Goal: Task Accomplishment & Management: Complete application form

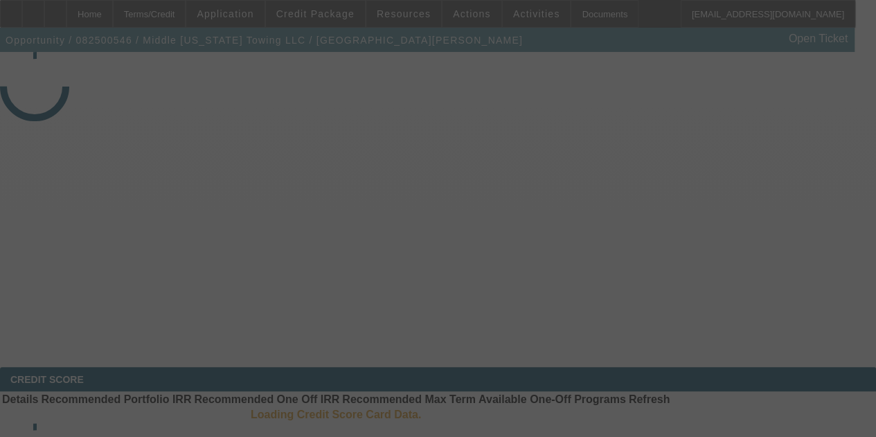
select select "4"
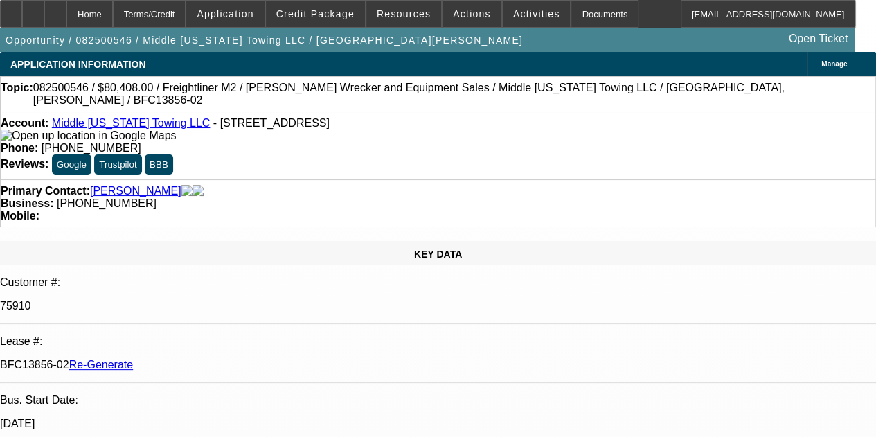
select select "0"
select select "2"
select select "0"
select select "6"
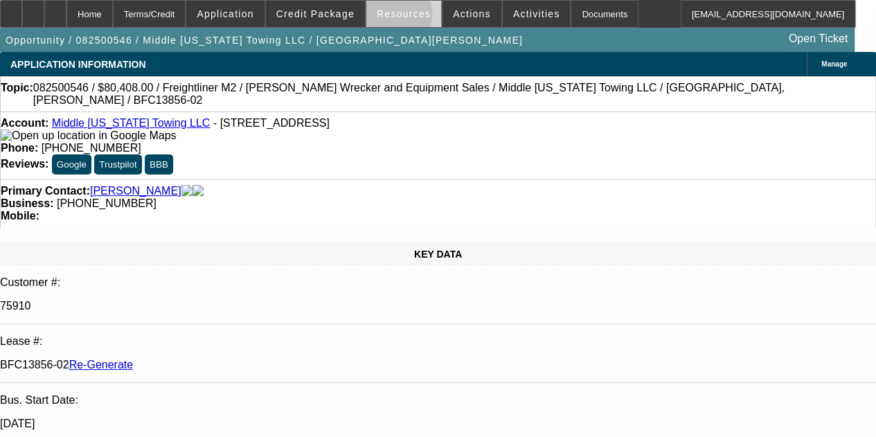
click at [393, 17] on span "Resources" at bounding box center [404, 13] width 54 height 11
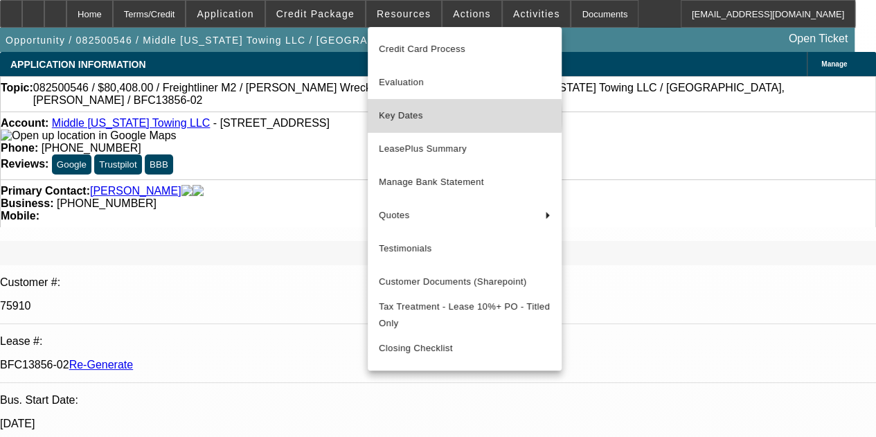
click at [409, 116] on span "Key Dates" at bounding box center [465, 115] width 172 height 17
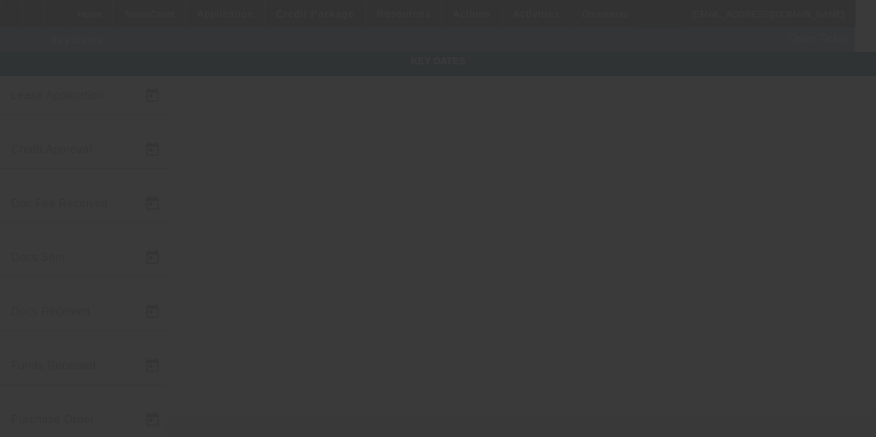
type input "8/20/2025"
type input "8/22/2025"
type input "8/29/2025"
type input "8/22/2025"
type input "8/27/2025"
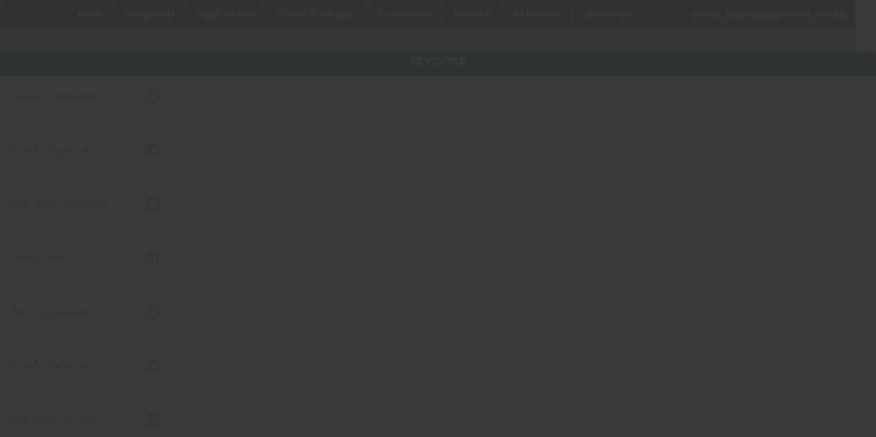
type input "8/29/2025"
type input "9/1/2025"
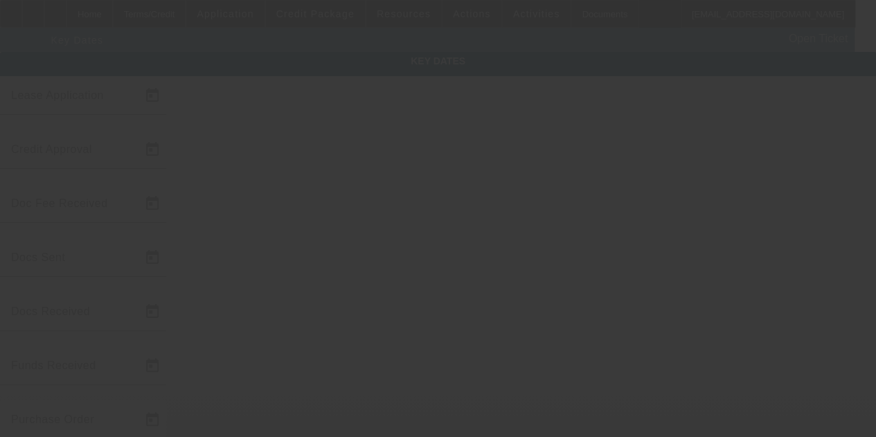
type input "10/1/2025"
type input "9/5/2025"
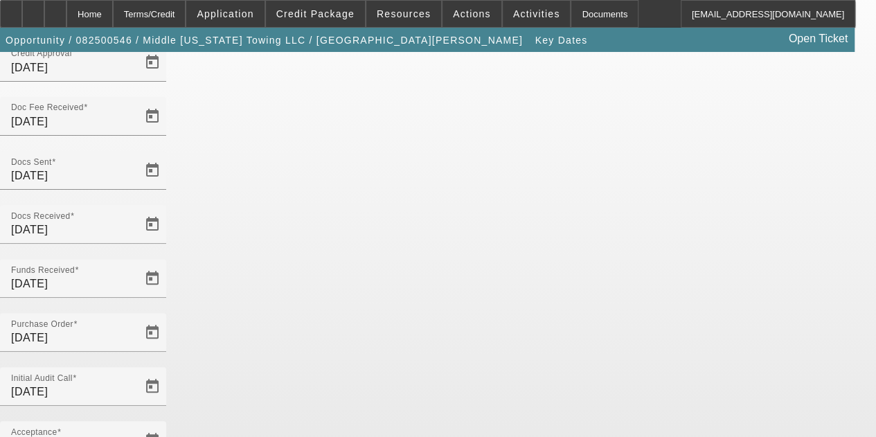
scroll to position [90, 0]
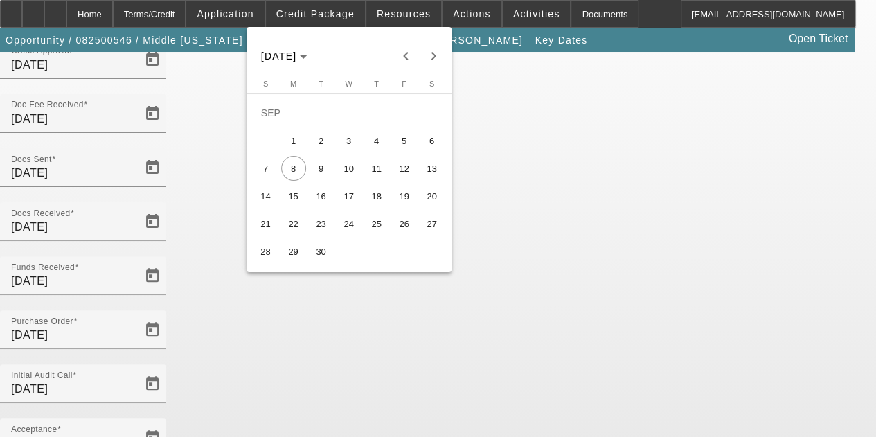
click at [400, 148] on span "5" at bounding box center [404, 140] width 25 height 25
type input "9/5/2025"
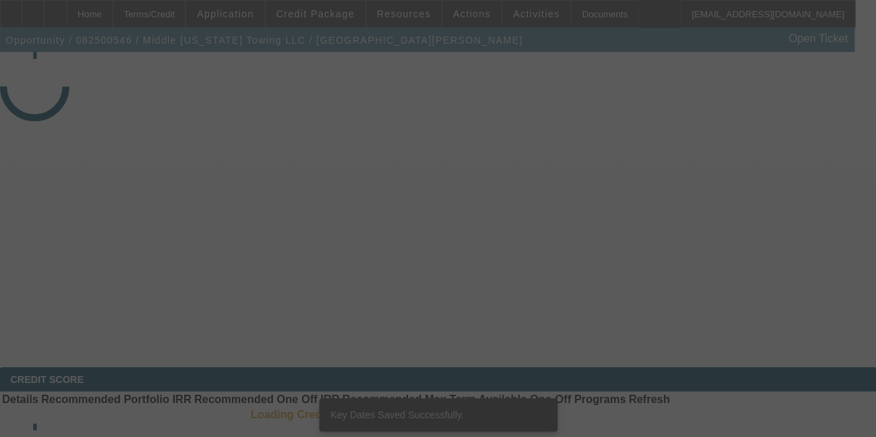
select select "4"
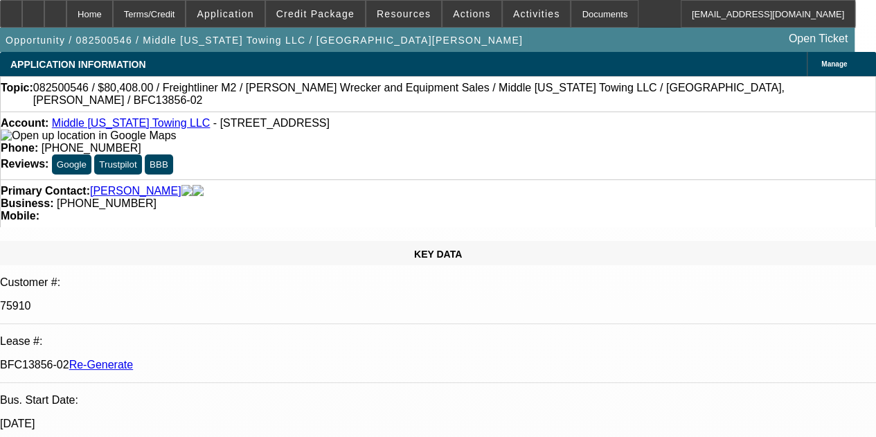
select select "0"
select select "2"
select select "0"
select select "6"
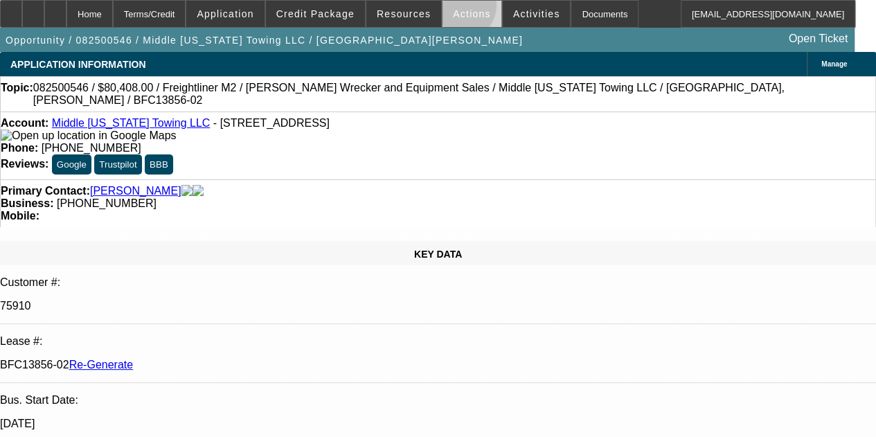
click at [448, 8] on span at bounding box center [472, 13] width 59 height 33
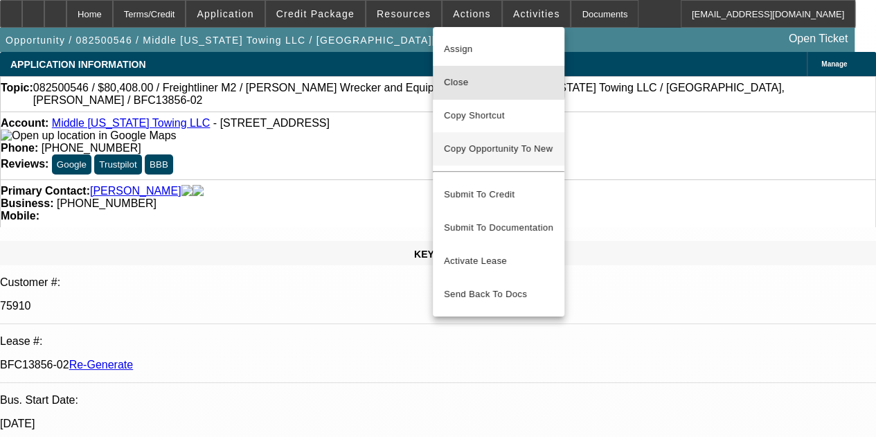
drag, startPoint x: 466, startPoint y: 71, endPoint x: 468, endPoint y: 141, distance: 70.7
click at [468, 141] on div "Assign Close Copy Shortcut Copy Opportunity To New Submit To Credit Submit To D…" at bounding box center [499, 172] width 132 height 278
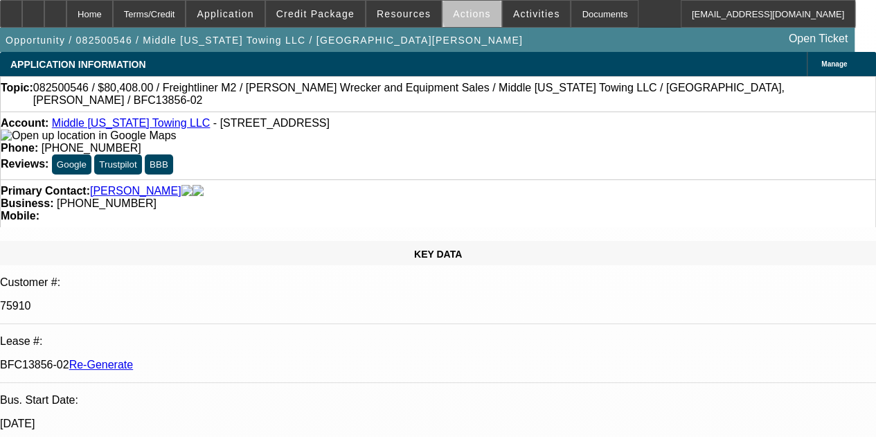
click at [465, 15] on span "Actions" at bounding box center [472, 13] width 38 height 11
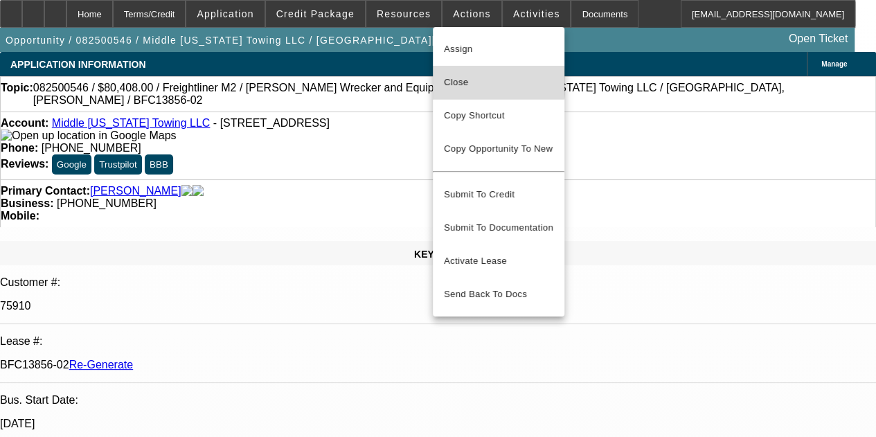
click at [464, 82] on span "Close" at bounding box center [498, 82] width 109 height 17
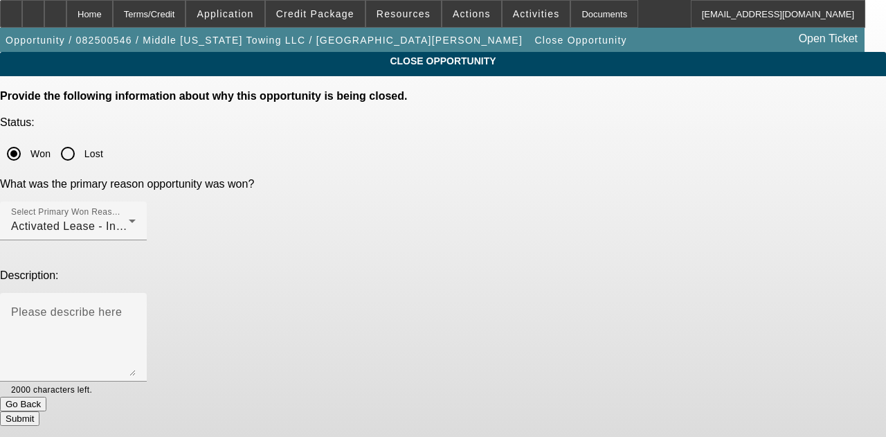
click at [39, 411] on button "Submit" at bounding box center [19, 418] width 39 height 15
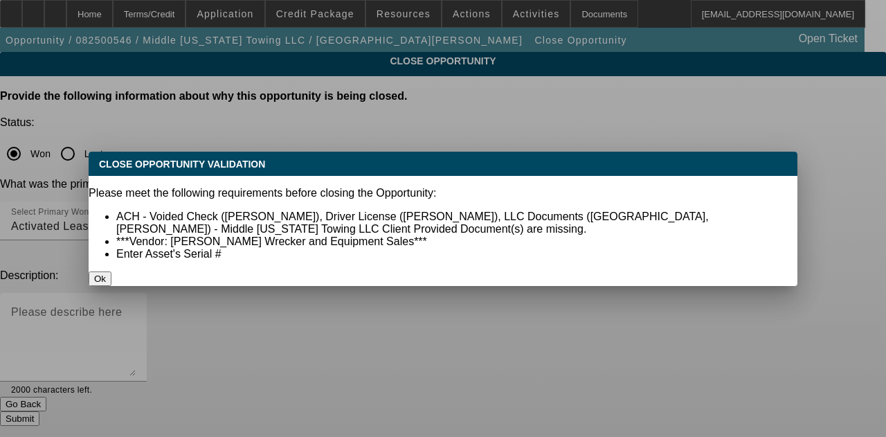
click at [111, 271] on button "Ok" at bounding box center [100, 278] width 23 height 15
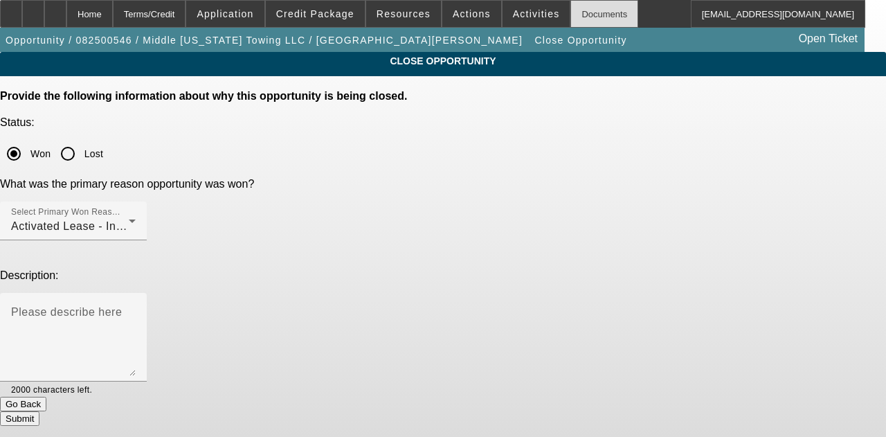
click at [575, 10] on div "Documents" at bounding box center [605, 14] width 68 height 28
click at [39, 411] on button "Submit" at bounding box center [19, 418] width 39 height 15
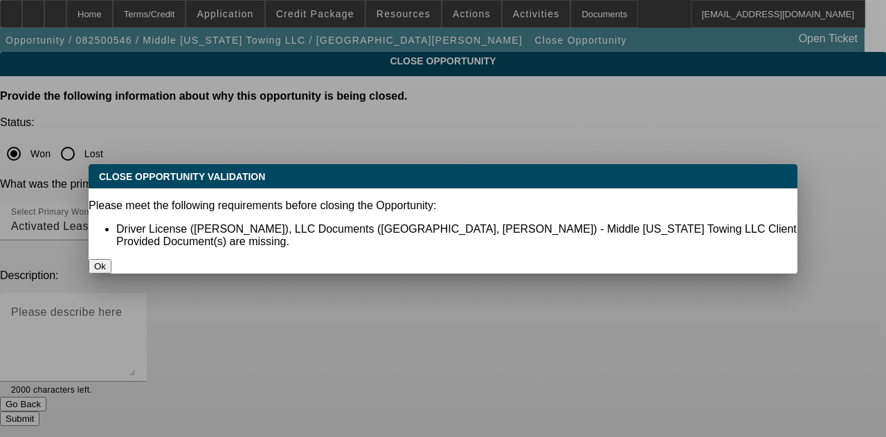
click at [111, 259] on button "Ok" at bounding box center [100, 266] width 23 height 15
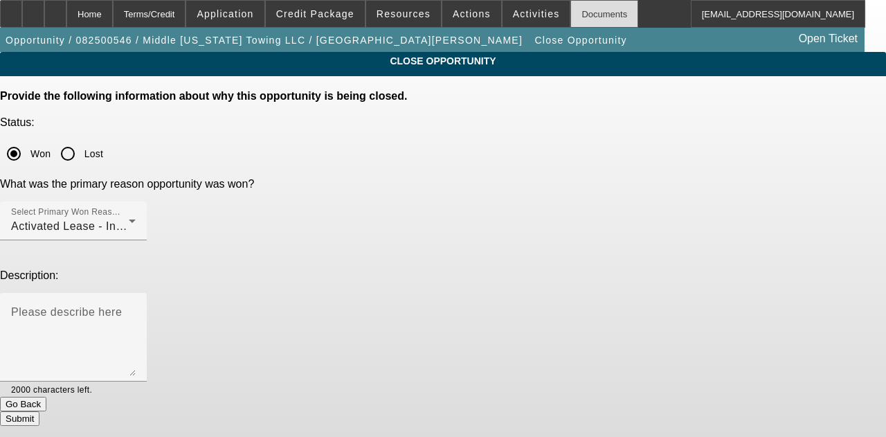
click at [571, 6] on div "Documents" at bounding box center [605, 14] width 68 height 28
click at [39, 411] on button "Submit" at bounding box center [19, 418] width 39 height 15
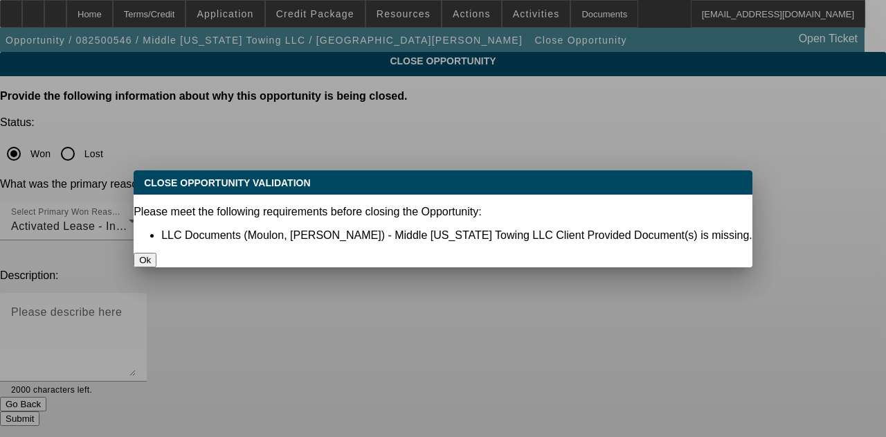
click at [508, 312] on div at bounding box center [443, 218] width 886 height 437
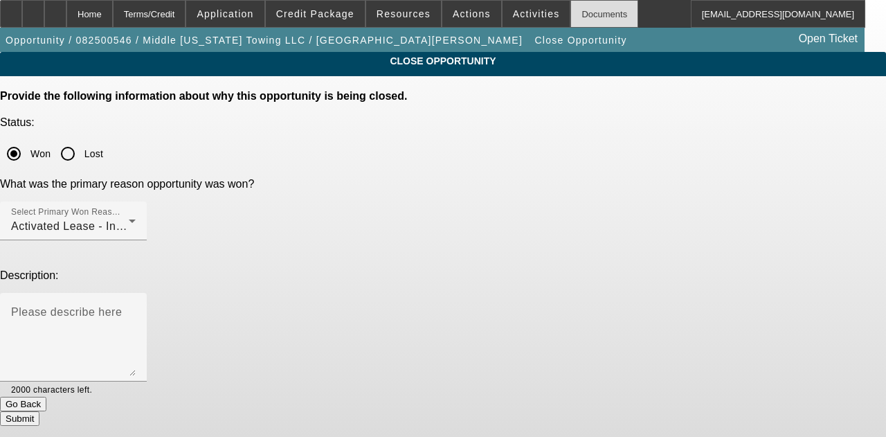
click at [590, 15] on div "Documents" at bounding box center [605, 14] width 68 height 28
click at [39, 411] on button "Submit" at bounding box center [19, 418] width 39 height 15
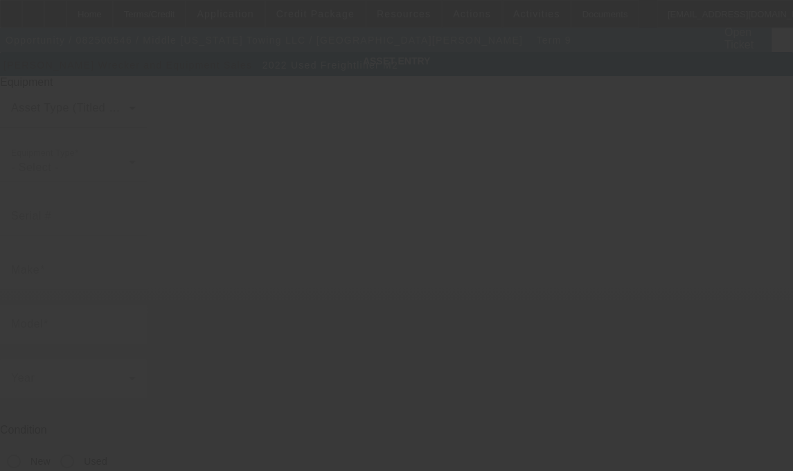
type input "1FVACWFC7NHMX7649"
type input "Freightliner"
type input "M2"
radio input "true"
type textarea "with"
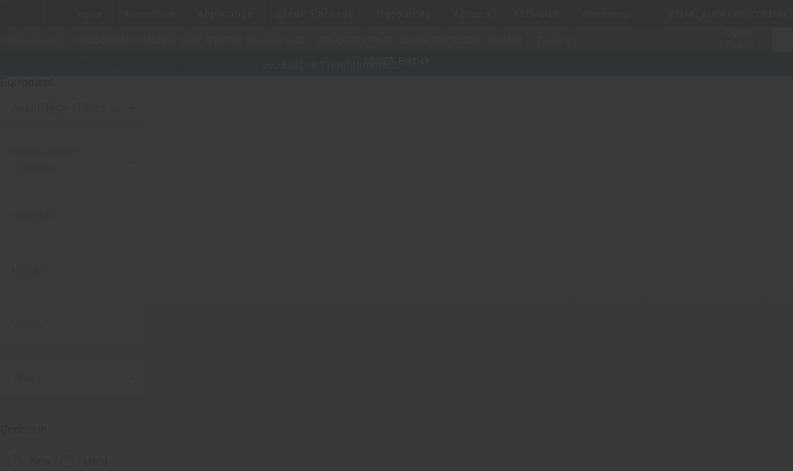
type input "1920 Seminole Ave"
type input "Nashville"
type input "37211"
type input "Davidson"
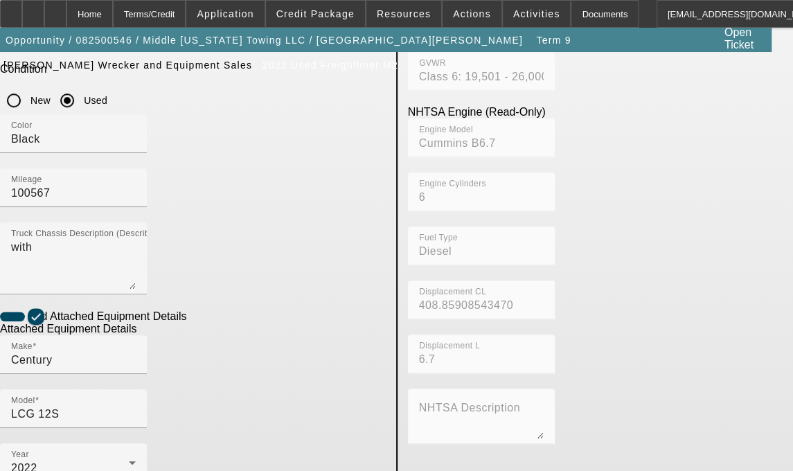
scroll to position [360, 0]
checkbox input "true"
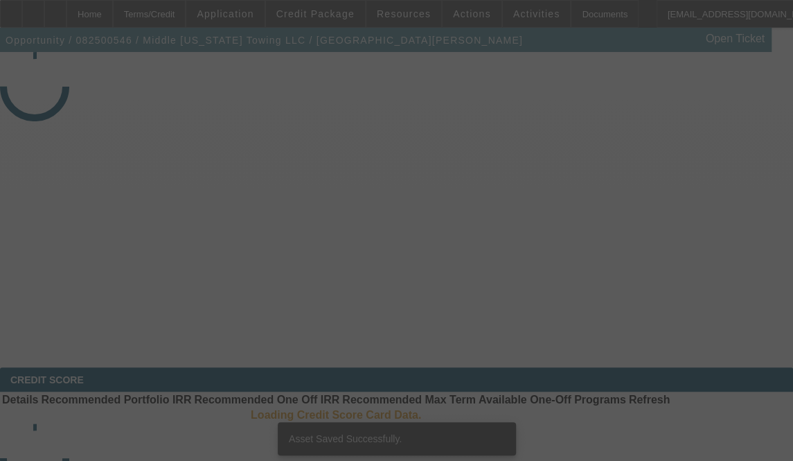
select select "4"
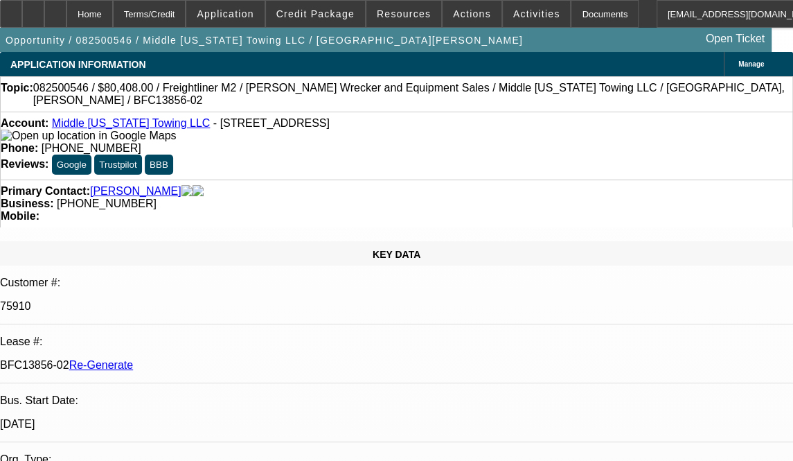
select select "0"
select select "1"
select select "2"
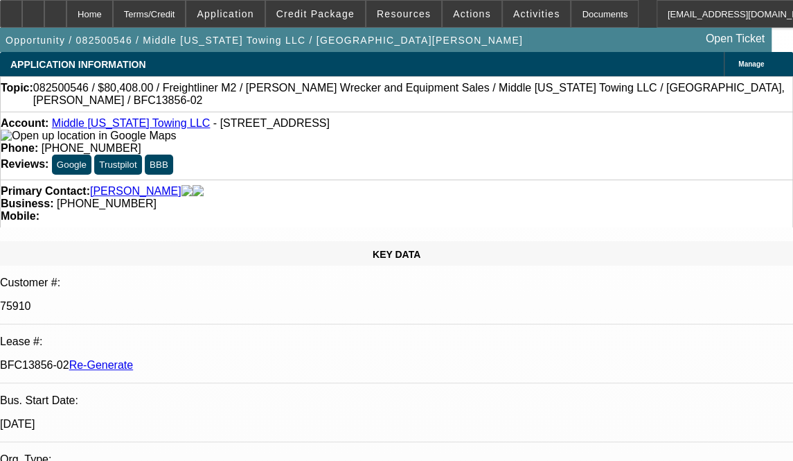
select select "6"
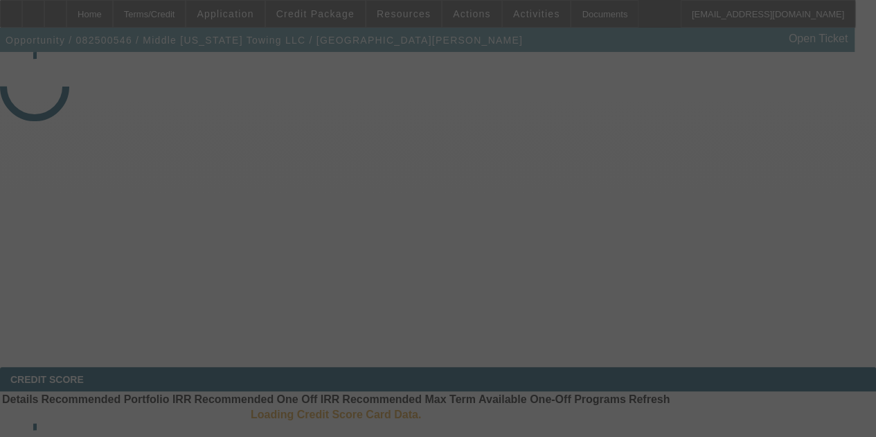
select select "4"
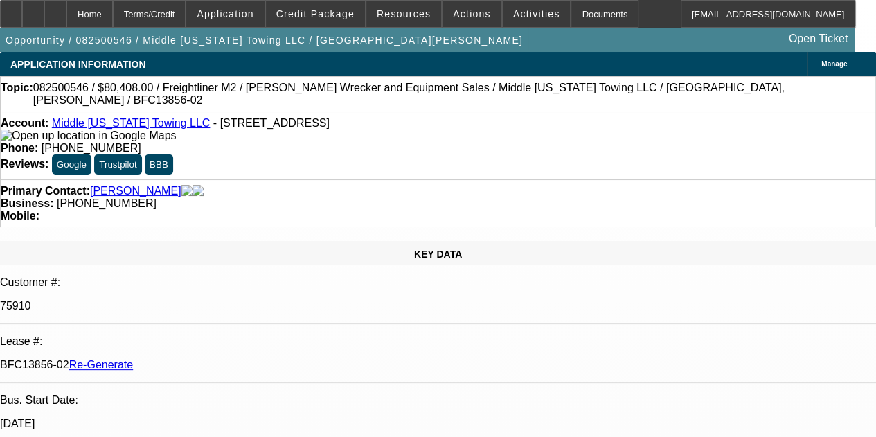
select select "0"
select select "2"
select select "0"
select select "6"
